Goal: Task Accomplishment & Management: Complete application form

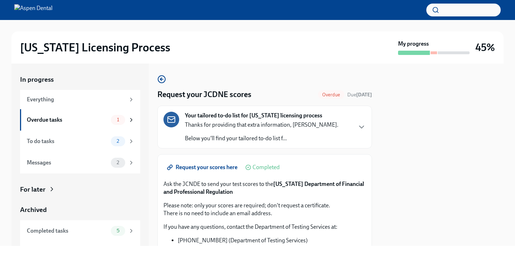
click at [421, 184] on div at bounding box center [441, 155] width 123 height 183
click at [425, 143] on div at bounding box center [441, 155] width 123 height 183
click at [402, 222] on div at bounding box center [441, 155] width 123 height 183
click at [468, 184] on div at bounding box center [441, 155] width 123 height 183
click at [444, 160] on div at bounding box center [441, 155] width 123 height 183
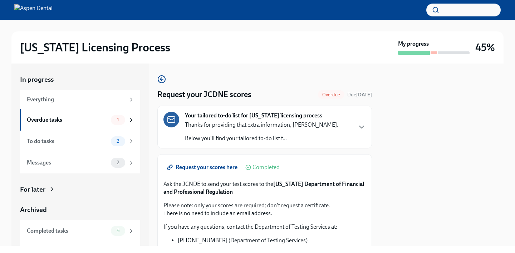
click at [424, 153] on div at bounding box center [441, 155] width 123 height 183
click at [441, 194] on div at bounding box center [441, 155] width 123 height 183
click at [402, 212] on div at bounding box center [441, 155] width 123 height 183
click at [448, 163] on div at bounding box center [441, 155] width 123 height 183
click at [442, 201] on div at bounding box center [441, 155] width 123 height 183
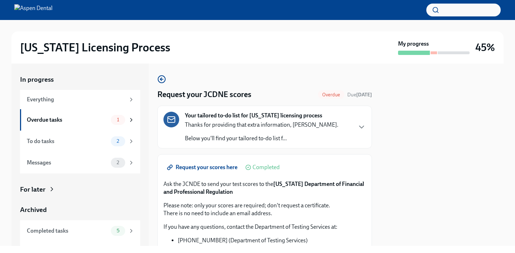
click at [442, 201] on div at bounding box center [441, 155] width 123 height 183
click at [394, 179] on div at bounding box center [441, 155] width 123 height 183
click at [393, 151] on div at bounding box center [441, 155] width 123 height 183
click at [366, 228] on div "Request your scores here Completed Ask the JCNDE to send your test scores to th…" at bounding box center [264, 230] width 214 height 152
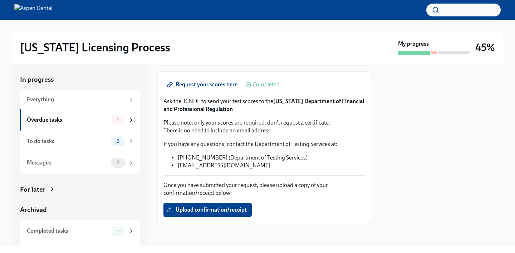
scroll to position [83, 0]
click at [232, 212] on span "Upload confirmation/receipt" at bounding box center [207, 210] width 78 height 7
click at [0, 0] on input "Upload confirmation/receipt" at bounding box center [0, 0] width 0 height 0
click at [471, 121] on div at bounding box center [441, 155] width 123 height 183
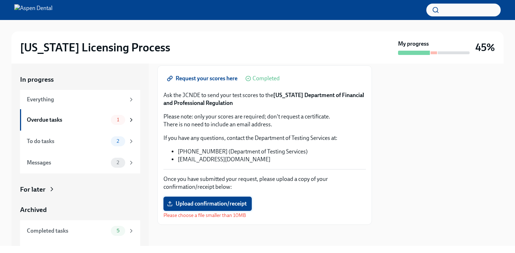
scroll to position [91, 0]
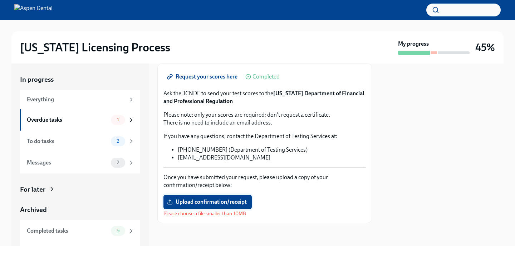
click at [235, 203] on span "Upload confirmation/receipt" at bounding box center [207, 202] width 78 height 7
click at [0, 0] on input "Upload confirmation/receipt" at bounding box center [0, 0] width 0 height 0
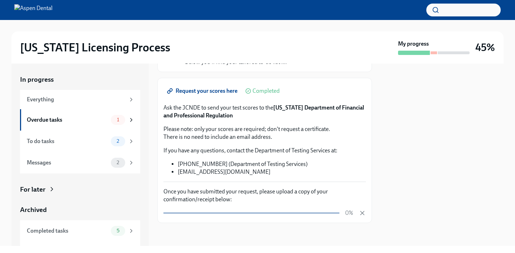
scroll to position [76, 0]
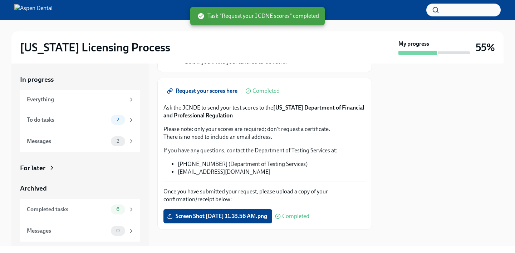
click at [438, 169] on div at bounding box center [441, 155] width 123 height 183
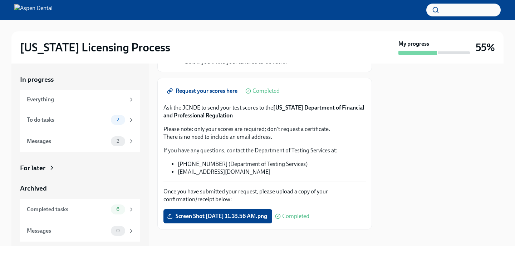
click at [458, 148] on div at bounding box center [441, 155] width 123 height 183
click at [111, 139] on div "2" at bounding box center [118, 142] width 14 height 10
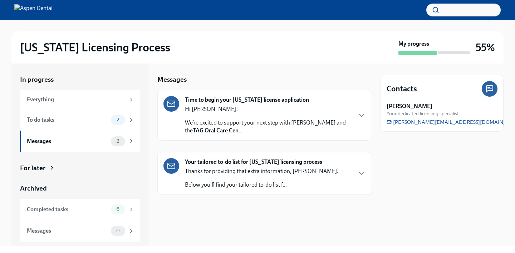
click at [201, 125] on p "We’re excited to support your next step with Aspen Dental and the TAG Oral Care…" at bounding box center [268, 127] width 167 height 16
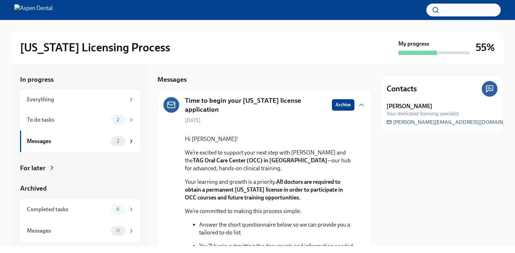
click at [406, 208] on div "Contacts [PERSON_NAME] Your dedicated licensing specialist [PERSON_NAME][EMAIL_…" at bounding box center [441, 155] width 123 height 183
